Goal: Information Seeking & Learning: Learn about a topic

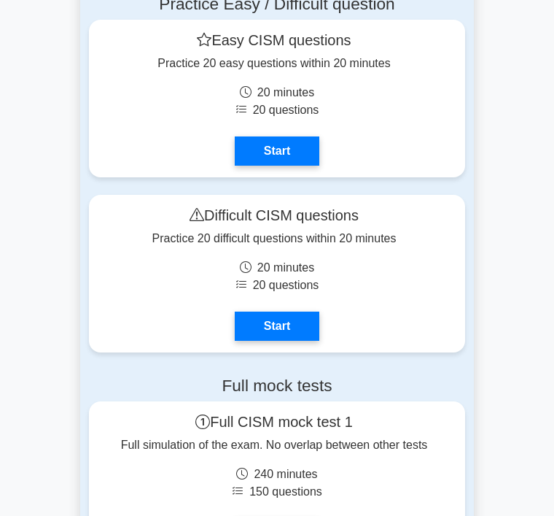
scroll to position [2595, 0]
click at [299, 166] on link "Start" at bounding box center [277, 150] width 85 height 29
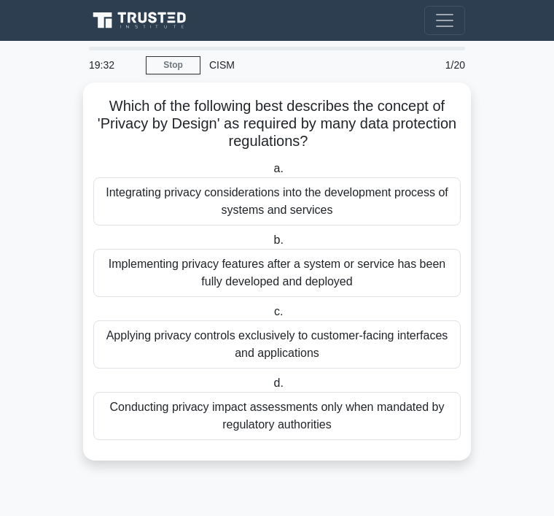
click at [422, 197] on div "Integrating privacy considerations into the development process of systems and …" at bounding box center [277, 201] width 368 height 48
click at [271, 174] on input "a. Integrating privacy considerations into the development process of systems a…" at bounding box center [271, 168] width 0 height 9
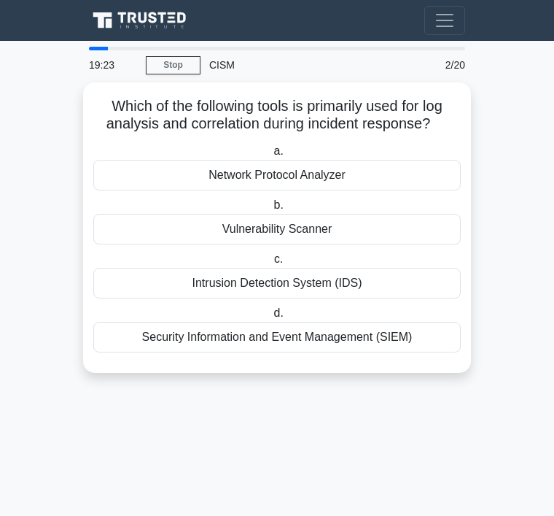
click at [417, 346] on div "Security Information and Event Management (SIEM)" at bounding box center [277, 337] width 368 height 31
click at [271, 318] on input "d. Security Information and Event Management (SIEM)" at bounding box center [271, 312] width 0 height 9
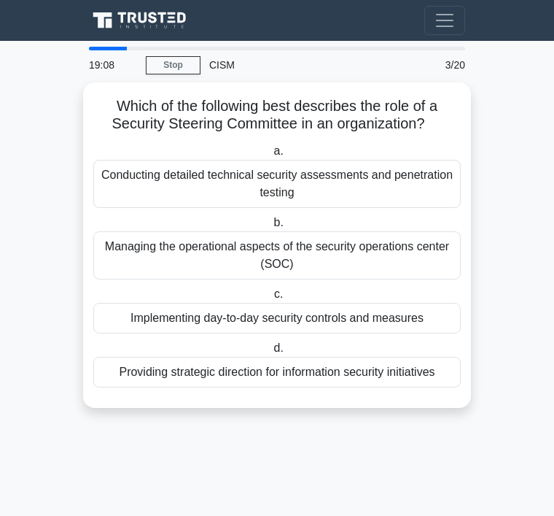
click at [403, 387] on div "Providing strategic direction for information security initiatives" at bounding box center [277, 372] width 368 height 31
click at [271, 353] on input "d. Providing strategic direction for information security initiatives" at bounding box center [271, 347] width 0 height 9
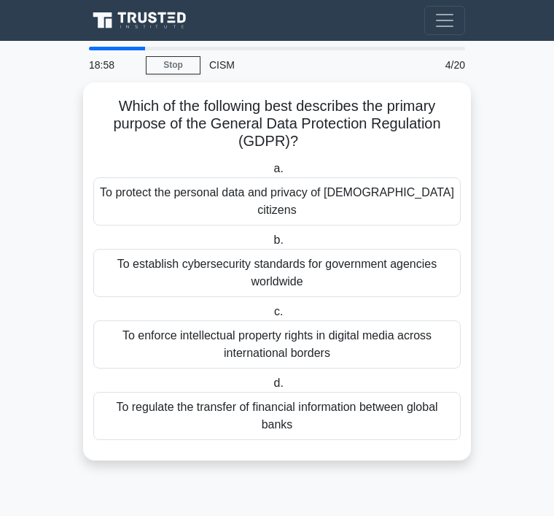
click at [429, 185] on div "To protect the personal data and privacy of EU citizens" at bounding box center [277, 201] width 368 height 48
click at [271, 174] on input "a. To protect the personal data and privacy of EU citizens" at bounding box center [271, 168] width 0 height 9
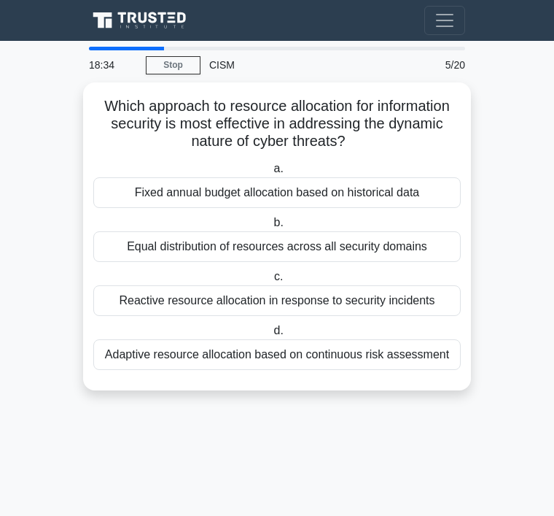
click at [402, 370] on div "Adaptive resource allocation based on continuous risk assessment" at bounding box center [277, 354] width 368 height 31
click at [271, 335] on input "d. Adaptive resource allocation based on continuous risk assessment" at bounding box center [271, 330] width 0 height 9
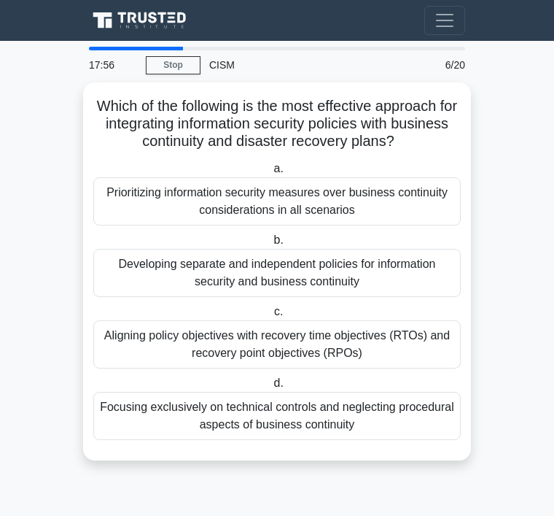
click at [406, 356] on div "Aligning policy objectives with recovery time objectives (RTOs) and recovery po…" at bounding box center [277, 344] width 368 height 48
click at [271, 317] on input "c. Aligning policy objectives with recovery time objectives (RTOs) and recovery…" at bounding box center [271, 311] width 0 height 9
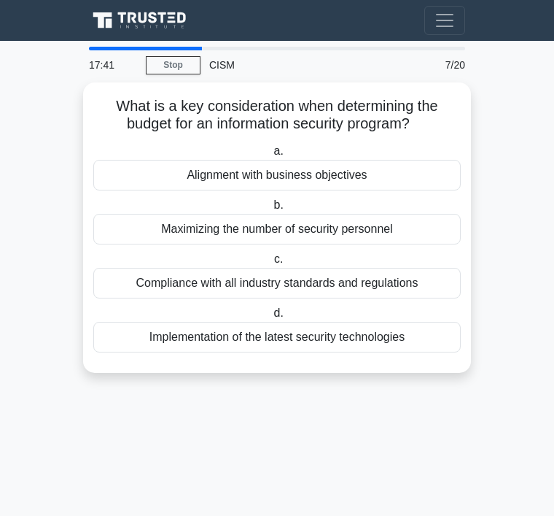
click at [406, 172] on div "Alignment with business objectives" at bounding box center [277, 175] width 368 height 31
click at [271, 156] on input "a. Alignment with business objectives" at bounding box center [271, 151] width 0 height 9
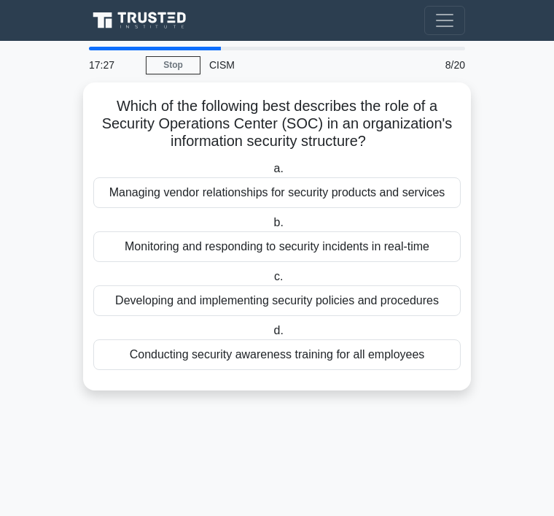
click at [429, 249] on div "Monitoring and responding to security incidents in real-time" at bounding box center [277, 246] width 368 height 31
click at [271, 228] on input "b. Monitoring and responding to security incidents in real-time" at bounding box center [271, 222] width 0 height 9
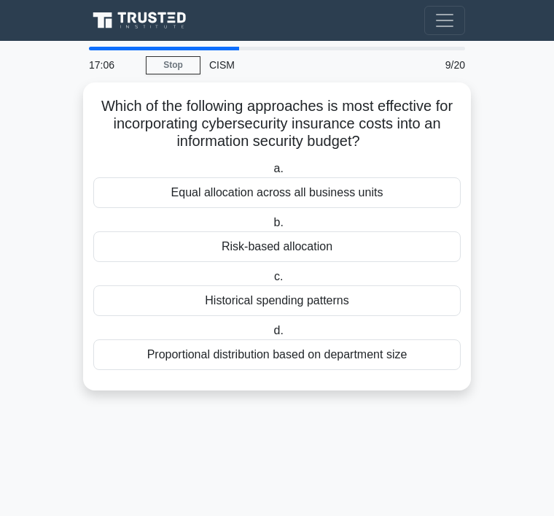
click at [402, 238] on div "Risk-based allocation" at bounding box center [277, 246] width 368 height 31
click at [271, 228] on input "b. Risk-based allocation" at bounding box center [271, 222] width 0 height 9
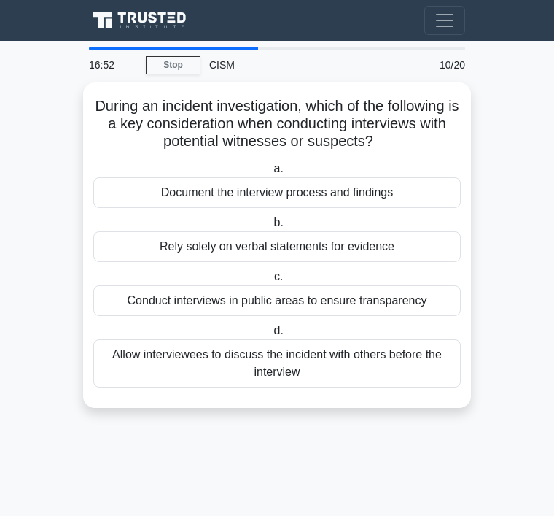
click at [416, 206] on div "Document the interview process and findings" at bounding box center [277, 192] width 368 height 31
click at [271, 174] on input "a. Document the interview process and findings" at bounding box center [271, 168] width 0 height 9
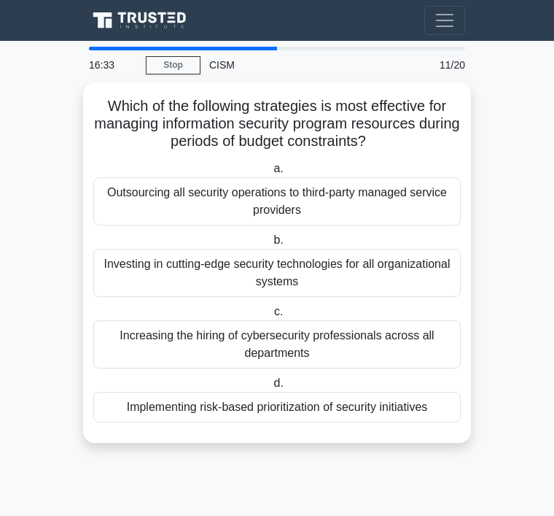
click at [430, 419] on div "Implementing risk-based prioritization of security initiatives" at bounding box center [277, 407] width 368 height 31
click at [271, 388] on input "d. Implementing risk-based prioritization of security initiatives" at bounding box center [271, 382] width 0 height 9
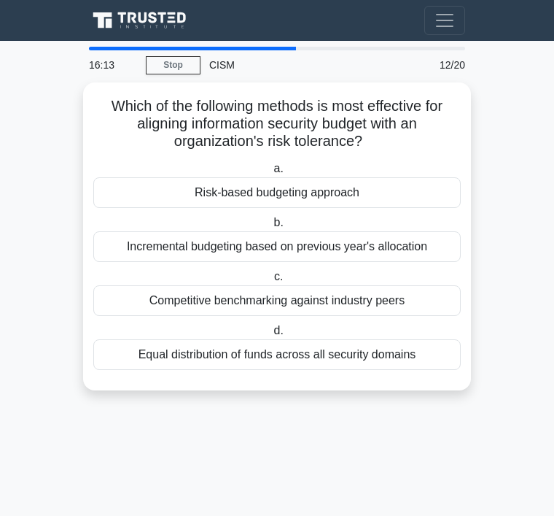
click at [412, 194] on div "Risk-based budgeting approach" at bounding box center [277, 192] width 368 height 31
click at [271, 174] on input "a. Risk-based budgeting approach" at bounding box center [271, 168] width 0 height 9
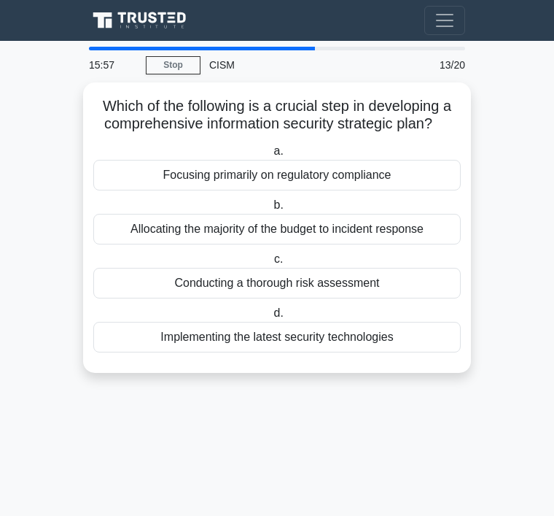
click at [402, 289] on div "Conducting a thorough risk assessment" at bounding box center [277, 283] width 368 height 31
click at [271, 264] on input "c. Conducting a thorough risk assessment" at bounding box center [271, 259] width 0 height 9
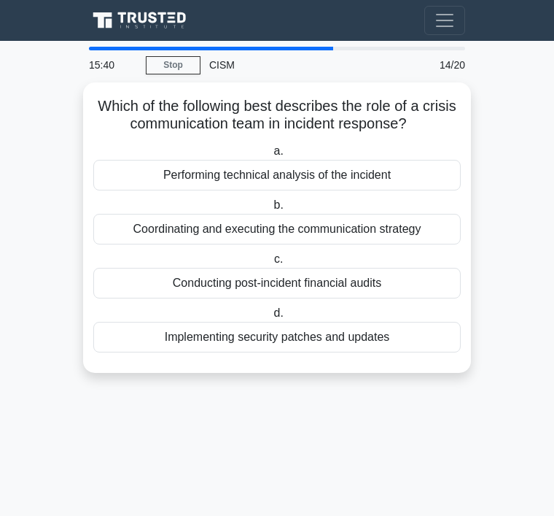
click at [430, 243] on div "Coordinating and executing the communication strategy" at bounding box center [277, 229] width 368 height 31
click at [271, 210] on input "b. Coordinating and executing the communication strategy" at bounding box center [271, 205] width 0 height 9
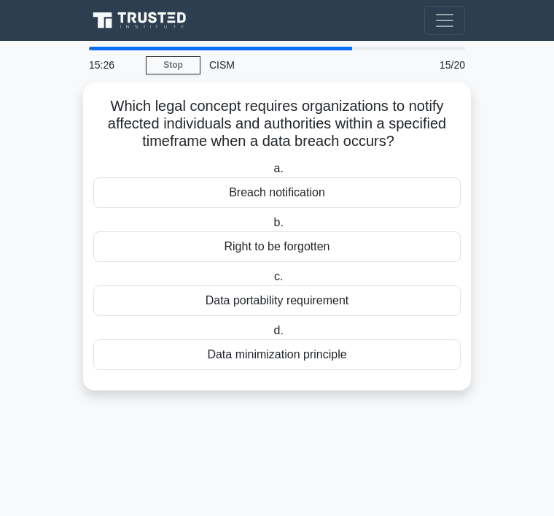
click at [317, 208] on div "Breach notification" at bounding box center [277, 192] width 368 height 31
click at [271, 174] on input "a. Breach notification" at bounding box center [271, 168] width 0 height 9
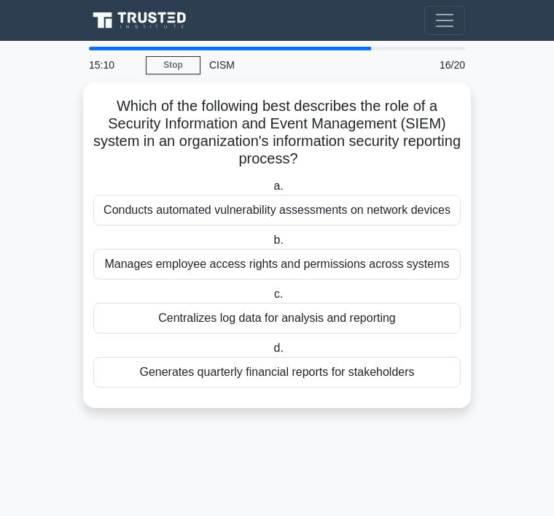
click at [418, 333] on div "Centralizes log data for analysis and reporting" at bounding box center [277, 318] width 368 height 31
click at [271, 299] on input "c. Centralizes log data for analysis and reporting" at bounding box center [271, 294] width 0 height 9
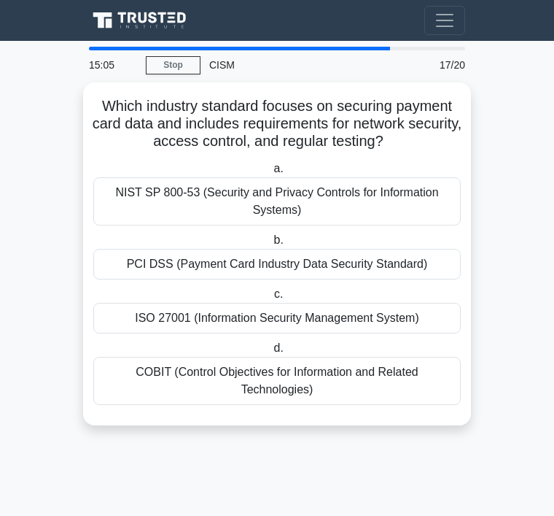
click at [408, 279] on div "PCI DSS (Payment Card Industry Data Security Standard)" at bounding box center [277, 264] width 368 height 31
click at [271, 245] on input "b. PCI DSS (Payment Card Industry Data Security Standard)" at bounding box center [271, 240] width 0 height 9
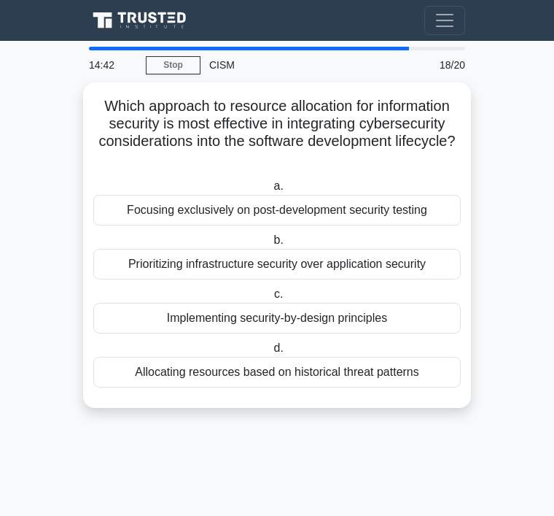
click at [411, 317] on div "Implementing security-by-design principles" at bounding box center [277, 318] width 368 height 31
click at [271, 299] on input "c. Implementing security-by-design principles" at bounding box center [271, 294] width 0 height 9
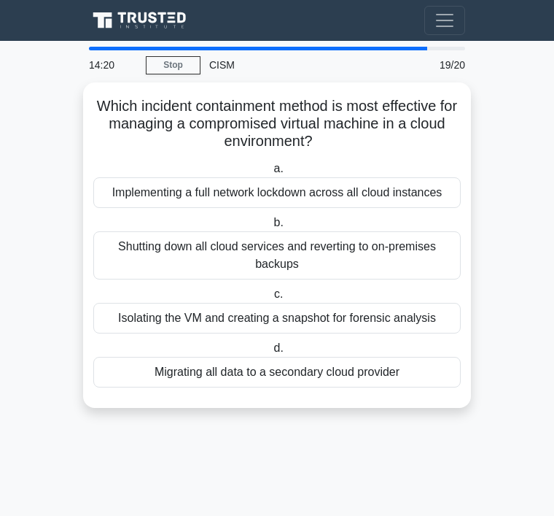
click at [411, 333] on div "Isolating the VM and creating a snapshot for forensic analysis" at bounding box center [277, 318] width 368 height 31
click at [271, 299] on input "c. Isolating the VM and creating a snapshot for forensic analysis" at bounding box center [271, 294] width 0 height 9
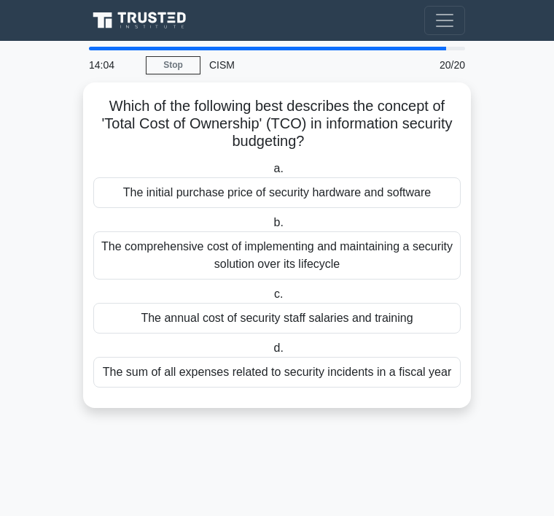
click at [390, 261] on div "The comprehensive cost of implementing and maintaining a security solution over…" at bounding box center [277, 255] width 368 height 48
click at [271, 228] on input "b. The comprehensive cost of implementing and maintaining a security solution o…" at bounding box center [271, 222] width 0 height 9
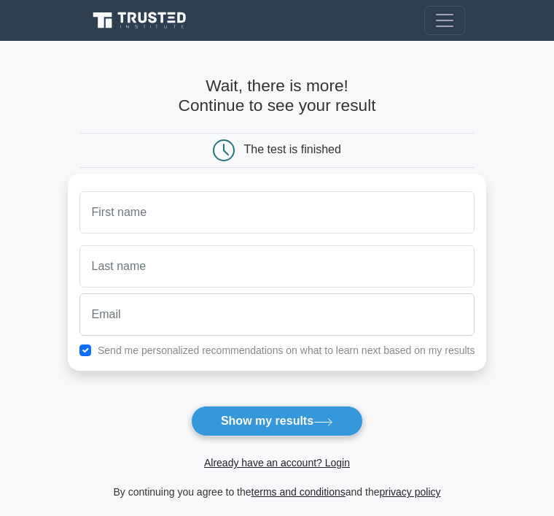
click at [413, 228] on input "text" at bounding box center [277, 212] width 396 height 42
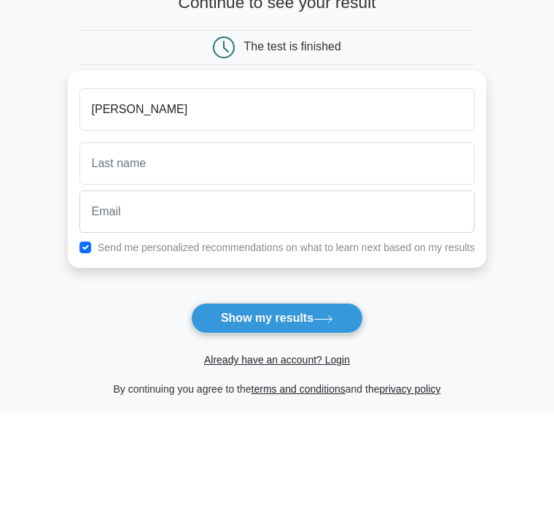
type input "[PERSON_NAME]"
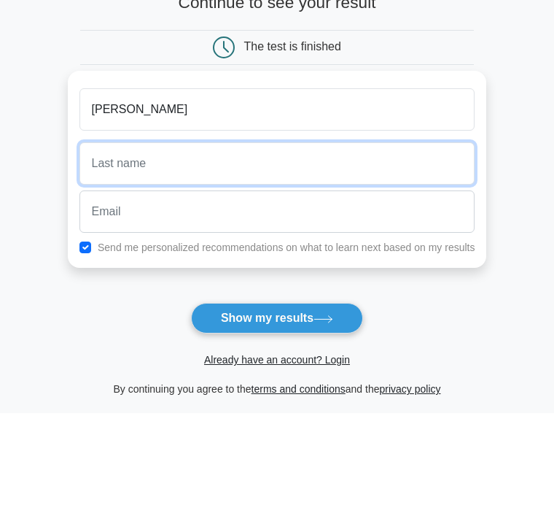
click at [189, 245] on input "text" at bounding box center [277, 266] width 396 height 42
type input "Chiasson"
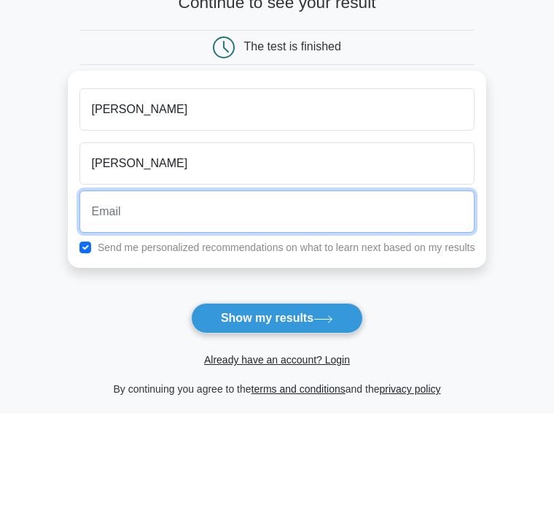
click at [309, 293] on input "email" at bounding box center [277, 314] width 396 height 42
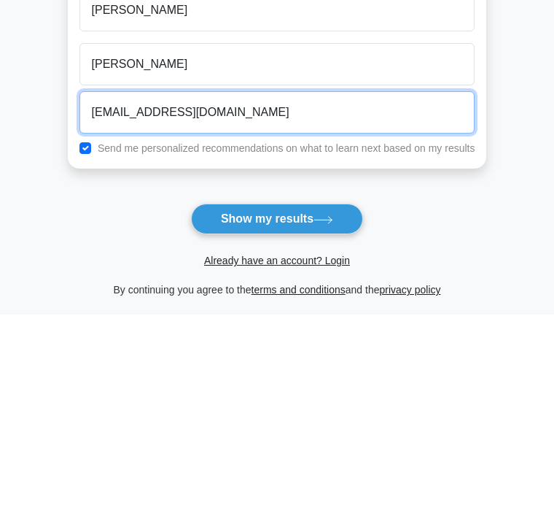
type input "candace_chiasson@yahoo.com"
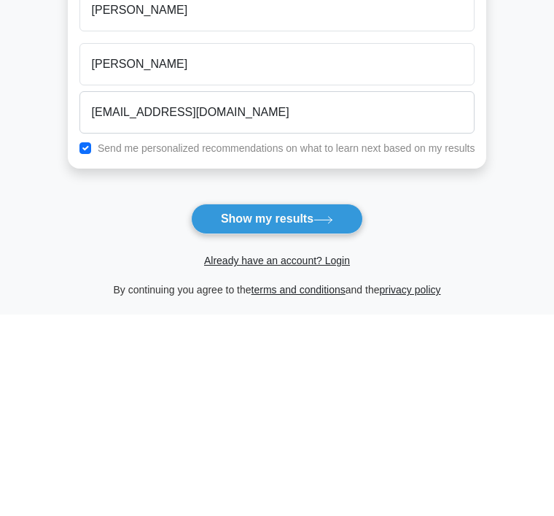
scroll to position [202, 0]
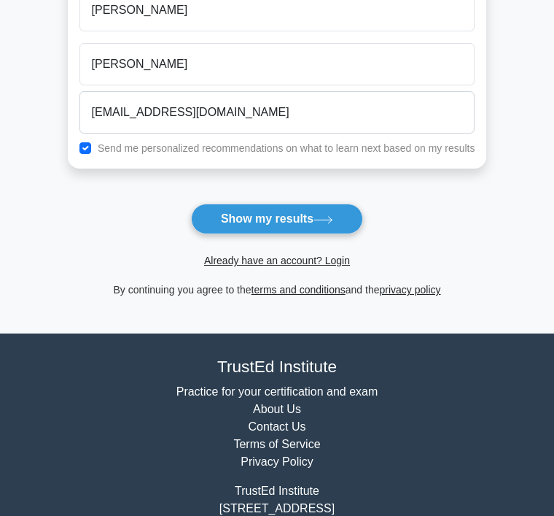
click at [348, 218] on button "Show my results" at bounding box center [277, 218] width 172 height 31
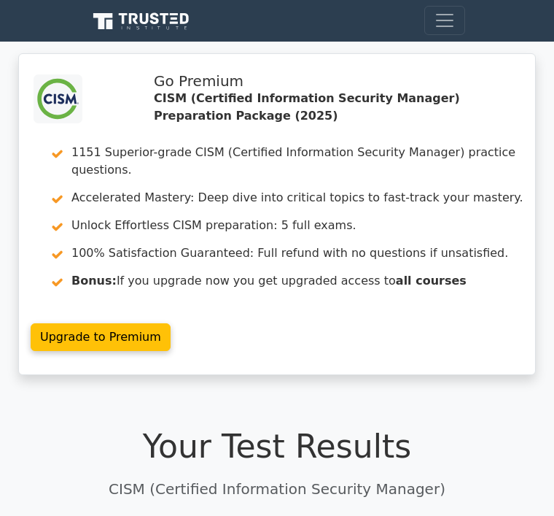
click at [449, 25] on span "Toggle navigation" at bounding box center [445, 20] width 22 height 22
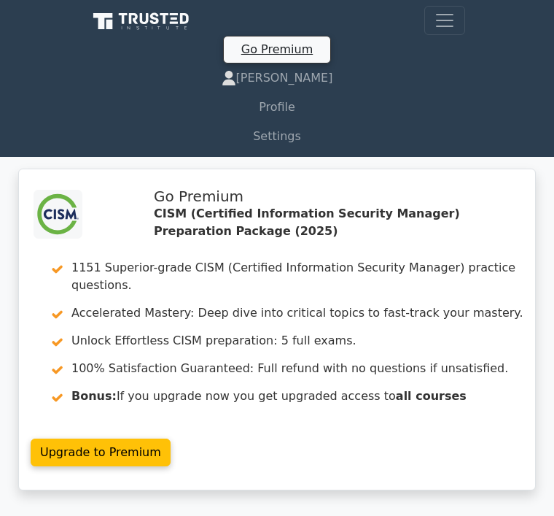
click at [313, 80] on link "Candace" at bounding box center [277, 77] width 376 height 29
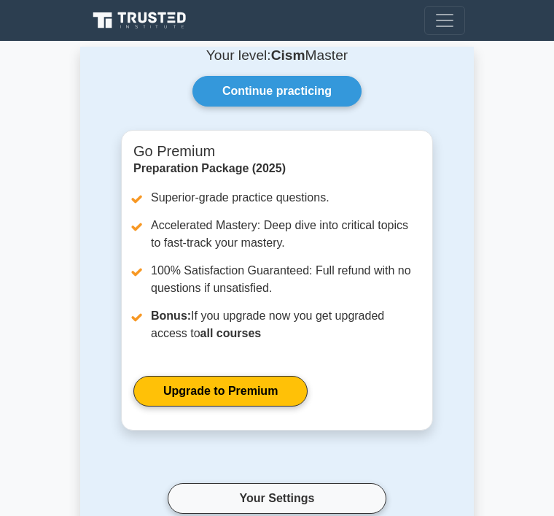
click at [333, 98] on link "Continue practicing" at bounding box center [277, 91] width 169 height 31
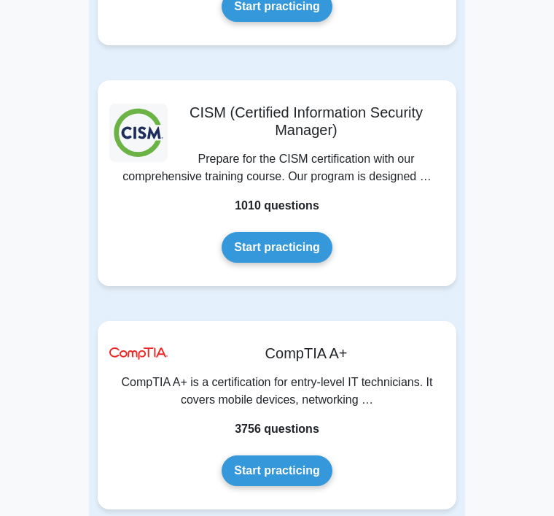
scroll to position [4188, 0]
click at [318, 263] on link "Start practicing" at bounding box center [277, 247] width 110 height 31
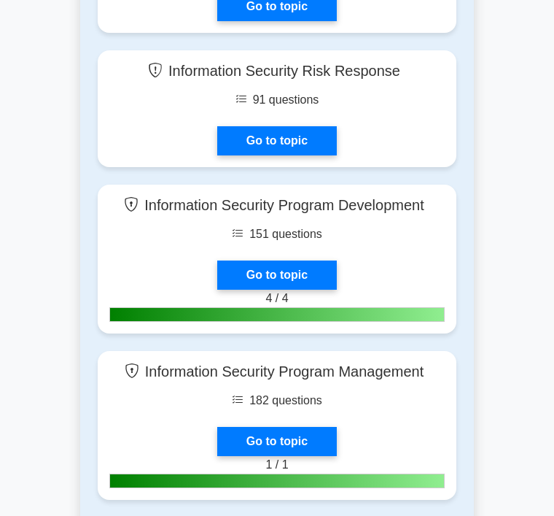
scroll to position [1405, 0]
